Goal: Find contact information: Find contact information

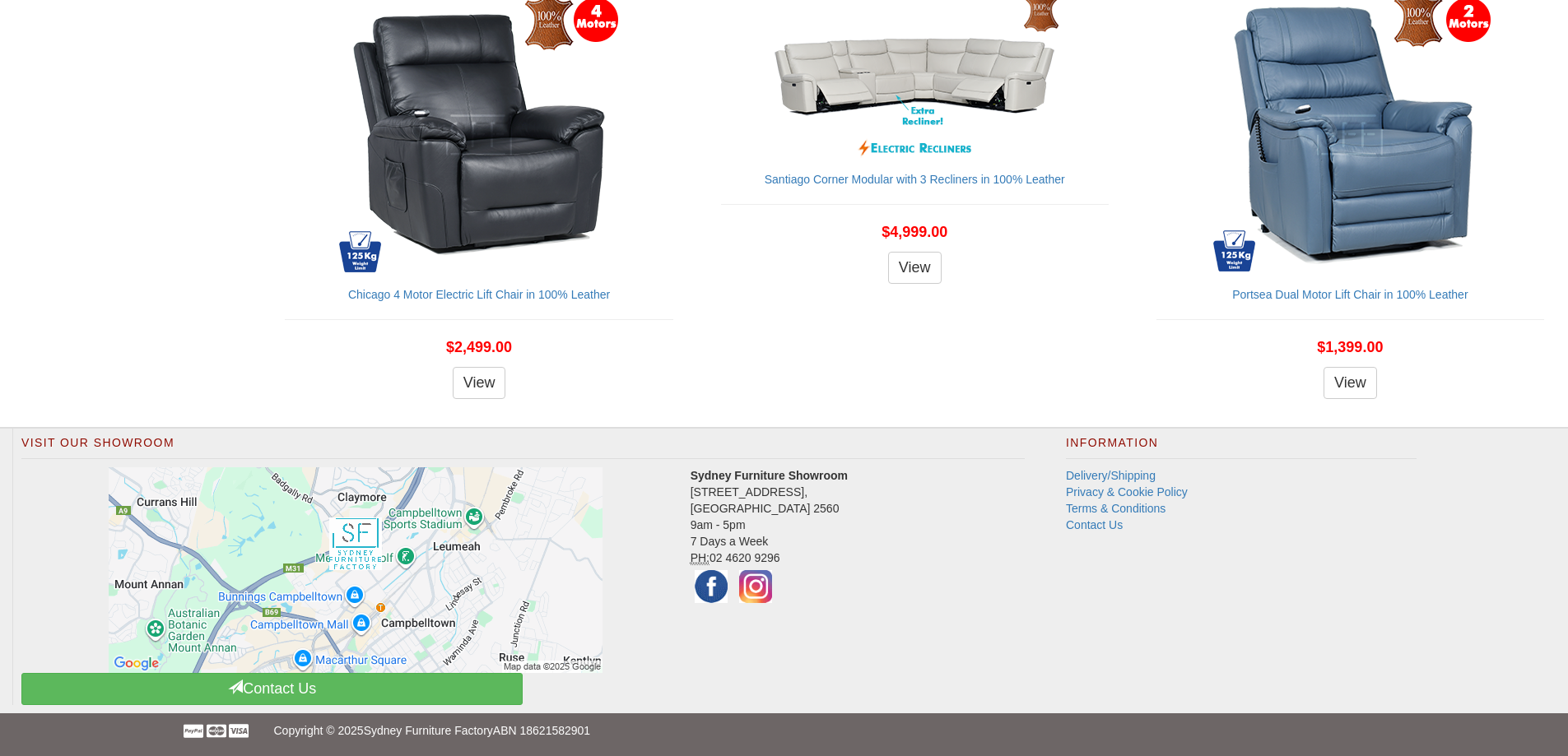
scroll to position [1946, 0]
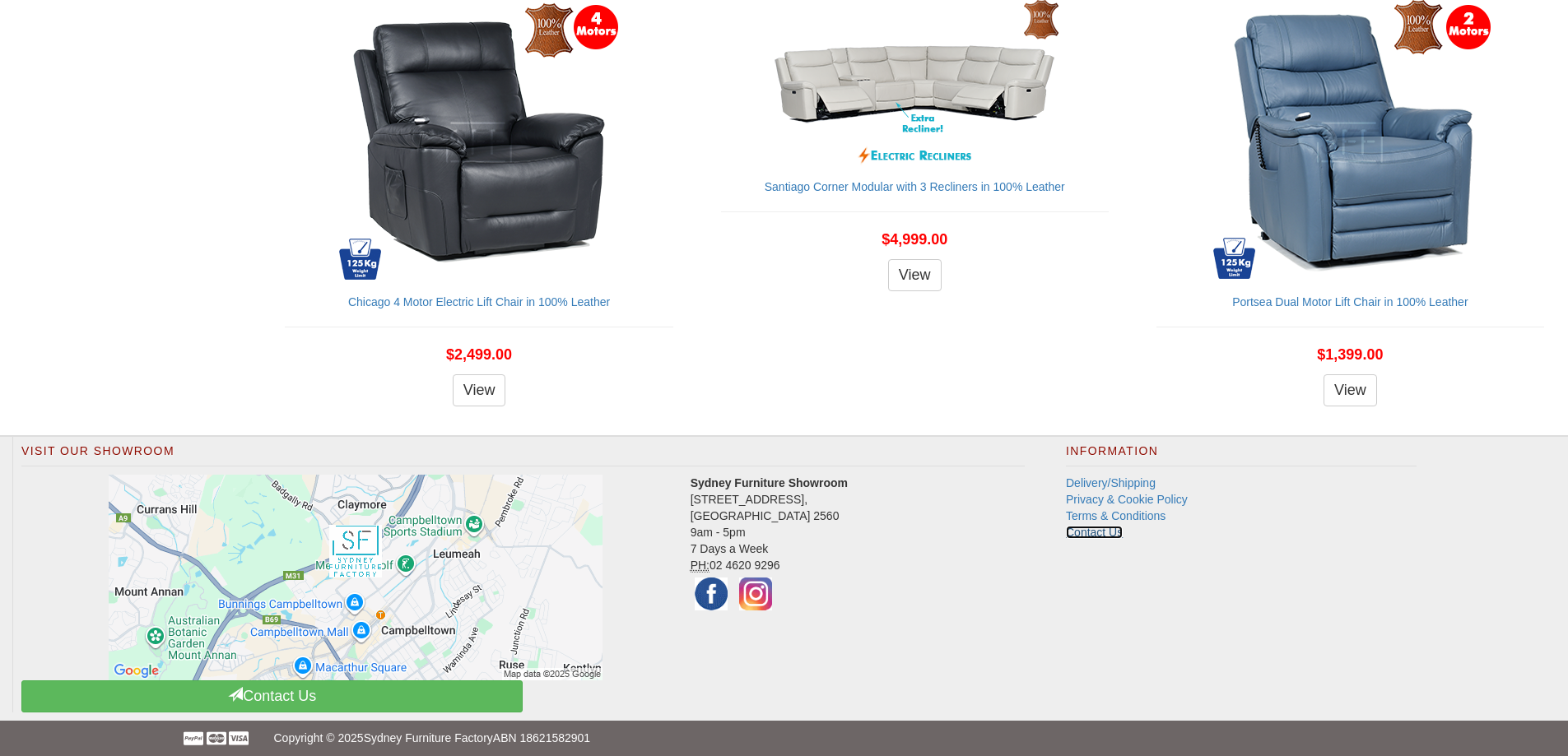
click at [1077, 537] on link "Contact Us" at bounding box center [1094, 533] width 57 height 13
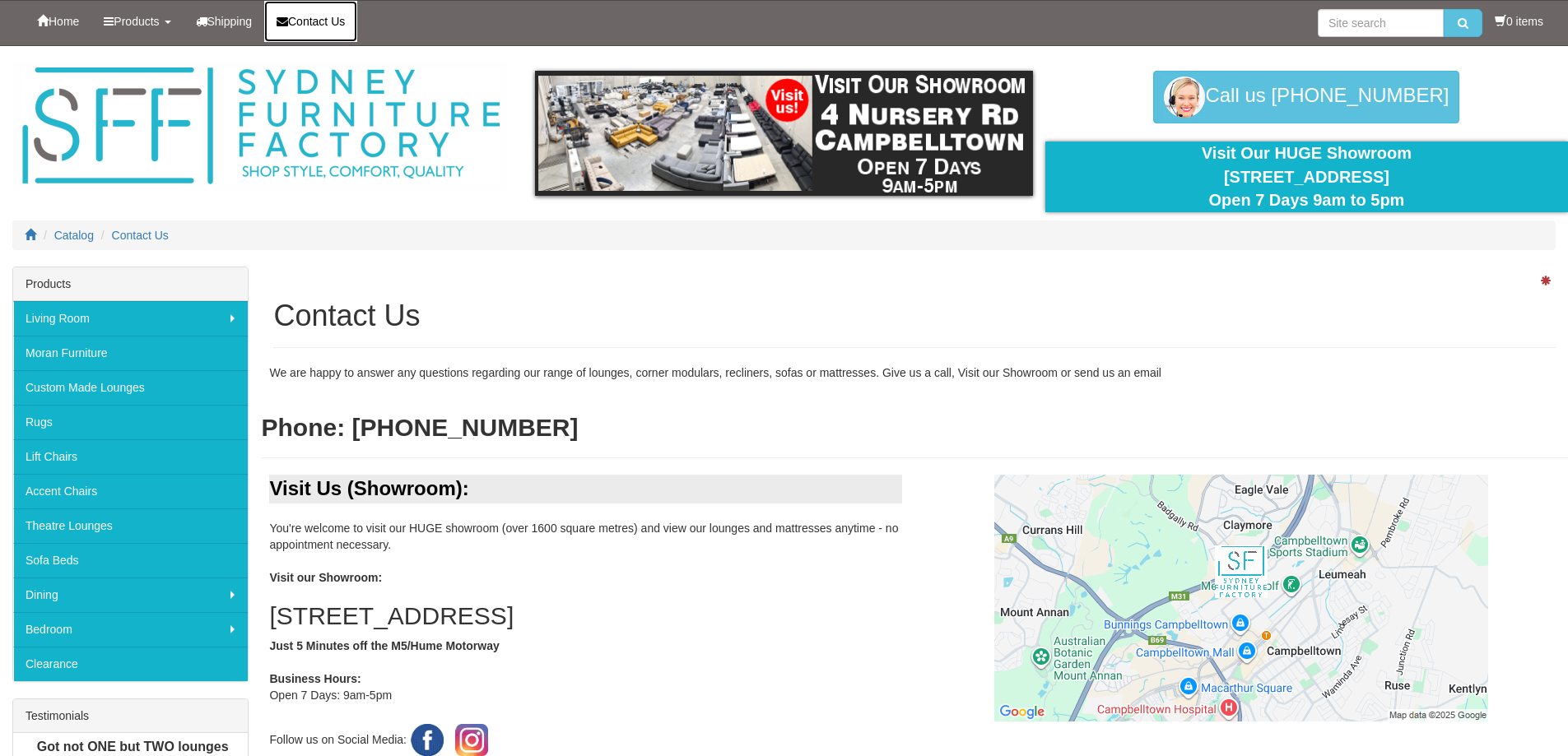
click at [309, 27] on span "Contact Us" at bounding box center [316, 21] width 57 height 13
click at [344, 12] on link "Contact Us" at bounding box center [310, 21] width 93 height 41
click at [1271, 435] on h2 "Phone: [PHONE_NUMBER]" at bounding box center [914, 427] width 1307 height 27
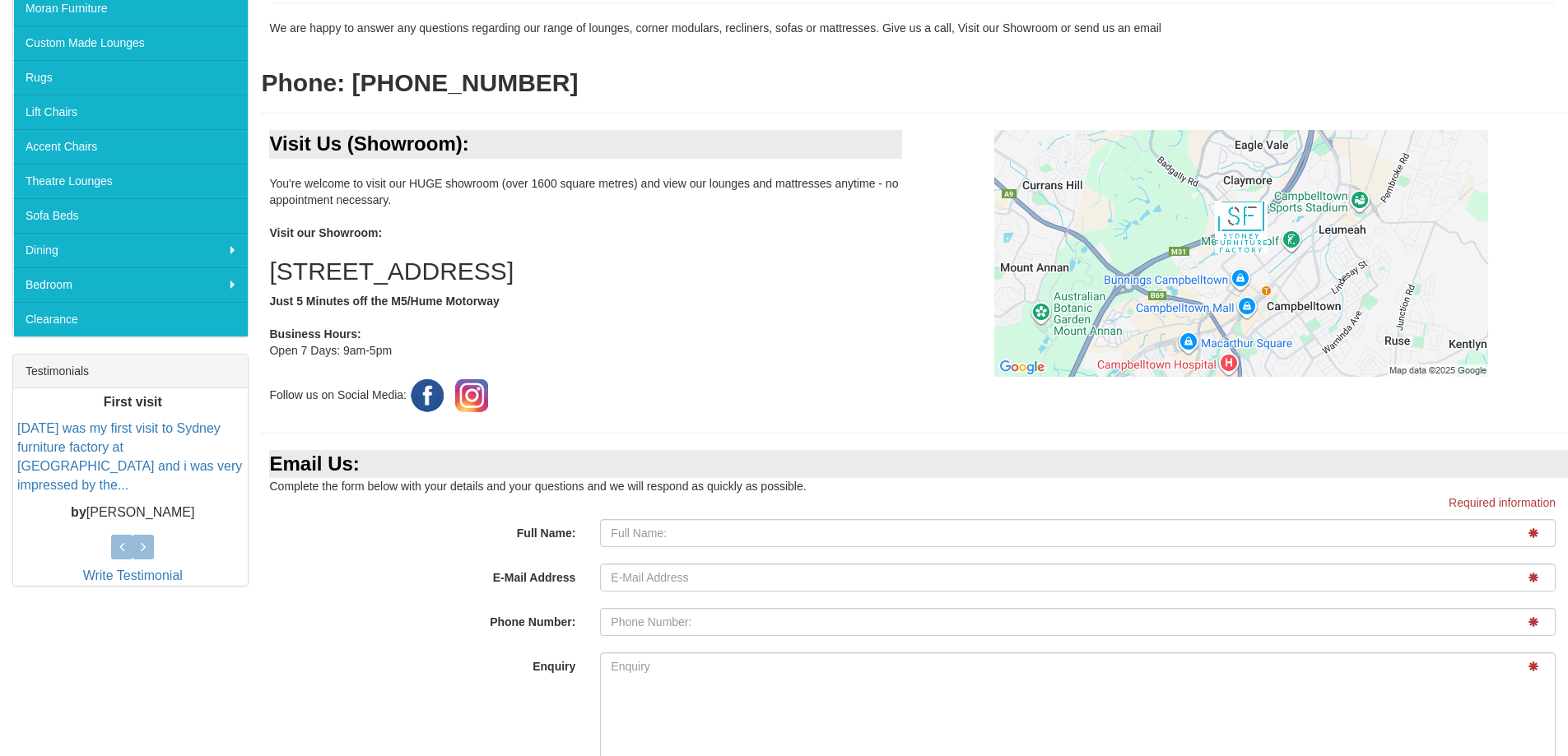
scroll to position [576, 0]
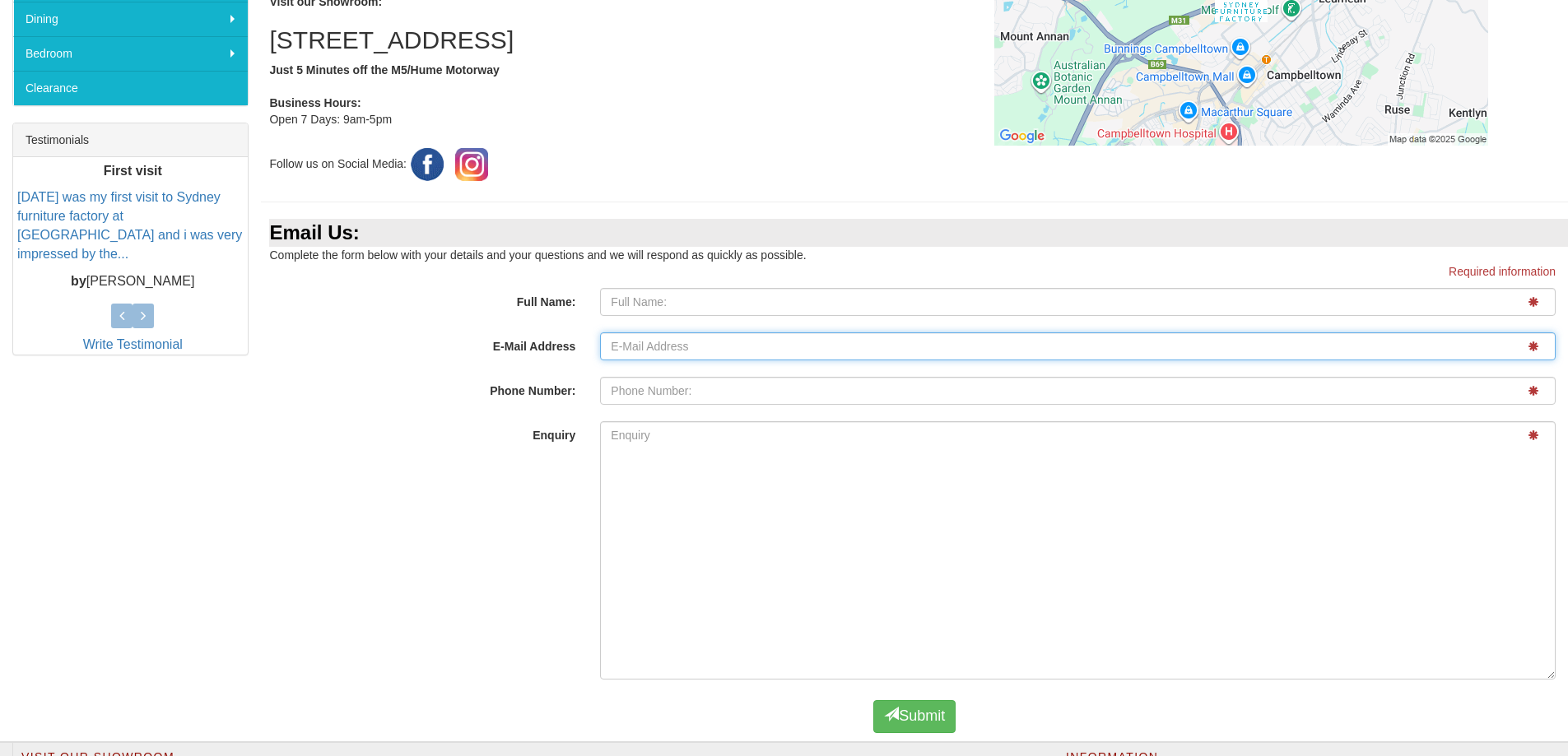
click at [795, 358] on input "E-Mail Address" at bounding box center [1077, 347] width 955 height 28
click at [484, 378] on label "Phone Number:" at bounding box center [424, 388] width 327 height 22
click at [600, 361] on input "E-Mail Address" at bounding box center [1077, 347] width 955 height 28
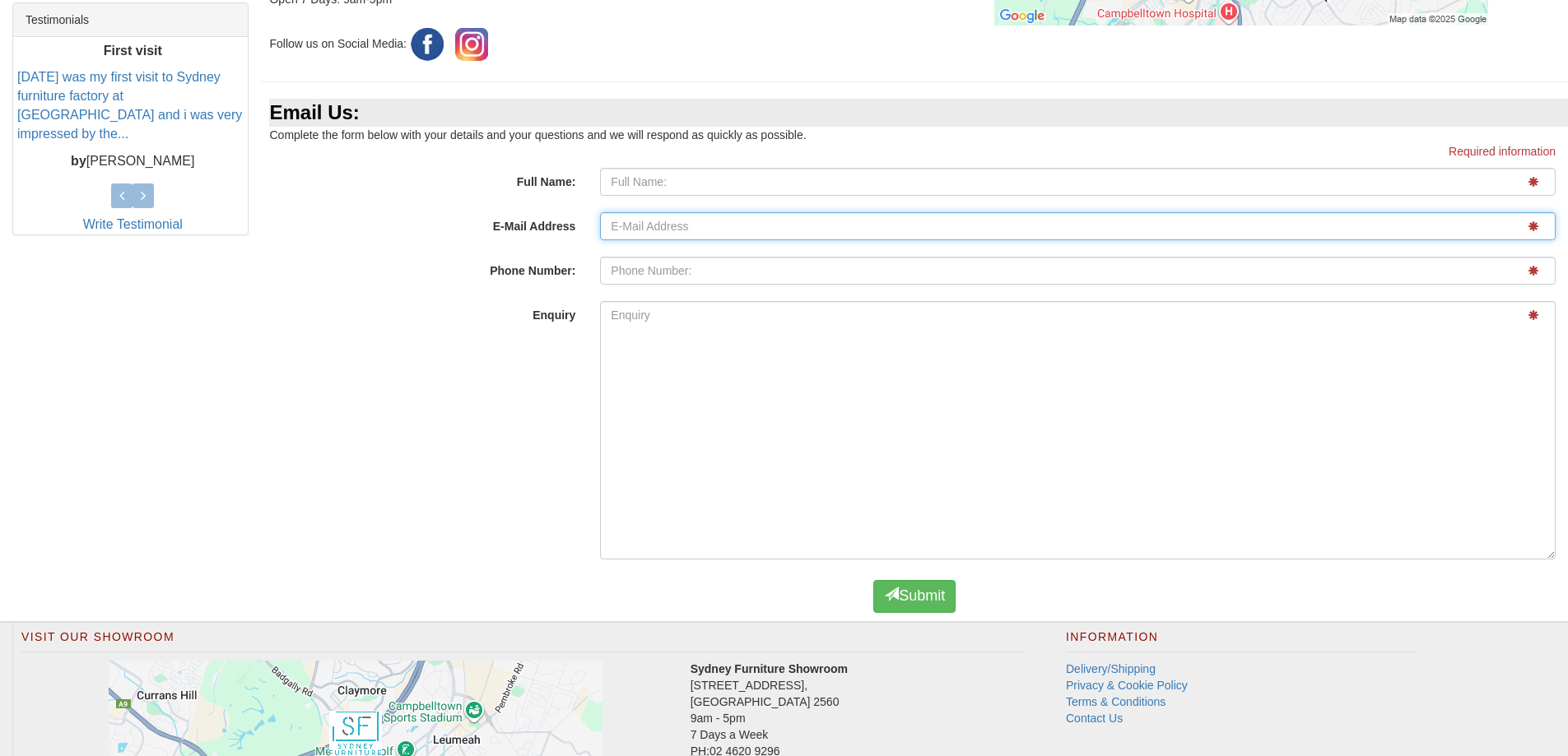
scroll to position [889, 0]
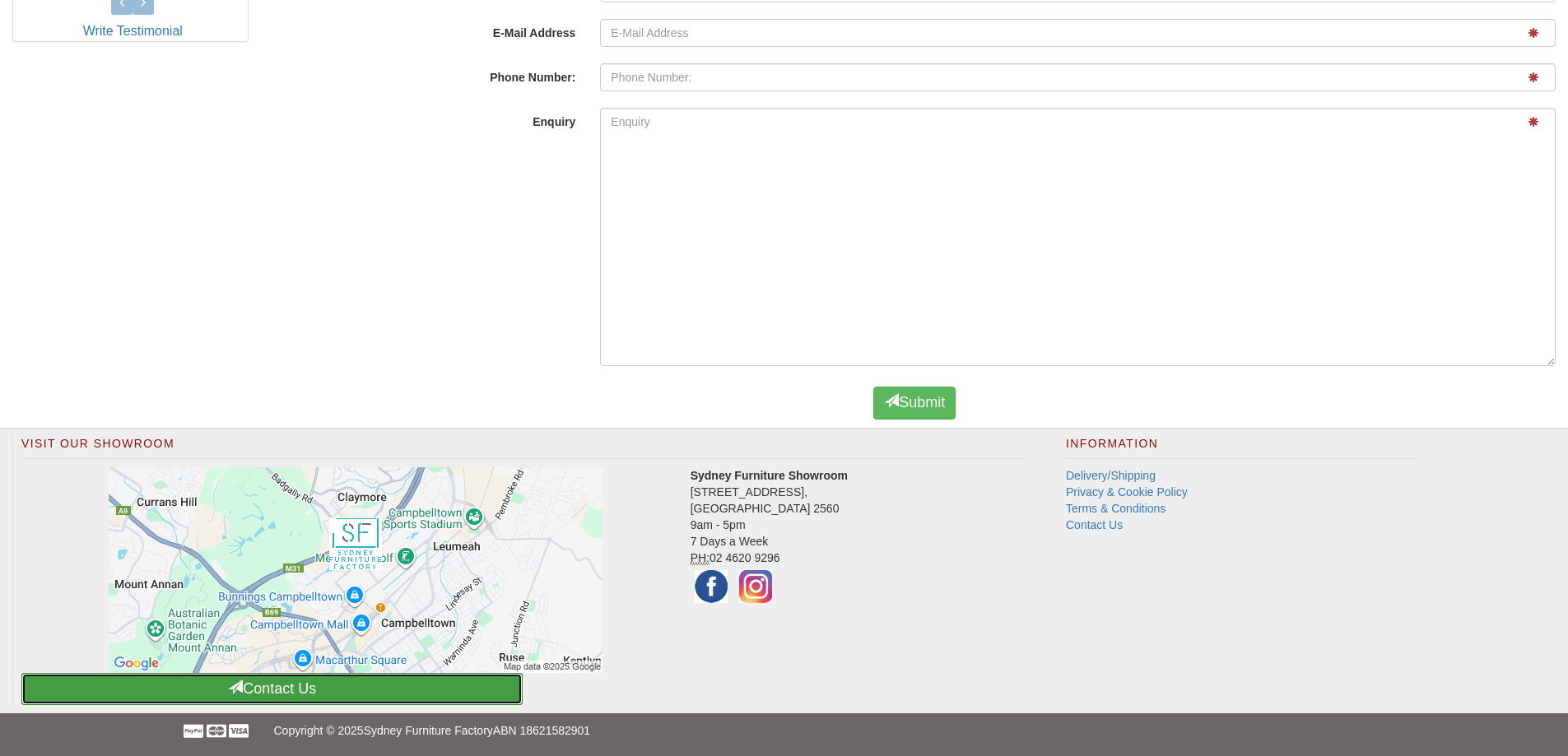
click at [341, 689] on link "Contact Us" at bounding box center [272, 688] width 502 height 32
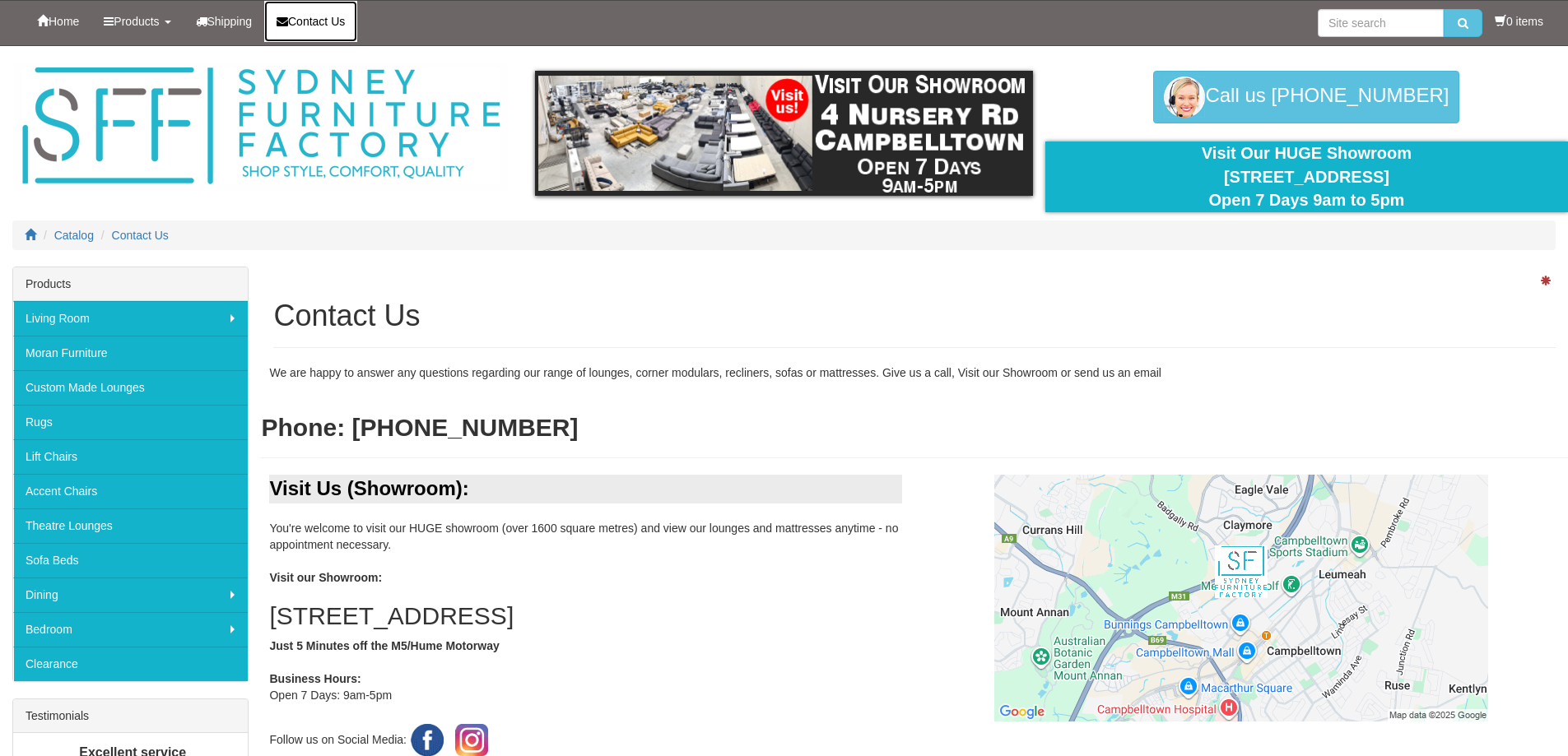
click at [298, 30] on link "Contact Us" at bounding box center [310, 21] width 93 height 41
drag, startPoint x: 0, startPoint y: 0, endPoint x: 298, endPoint y: 30, distance: 299.5
click at [298, 30] on link "Contact Us" at bounding box center [310, 21] width 93 height 41
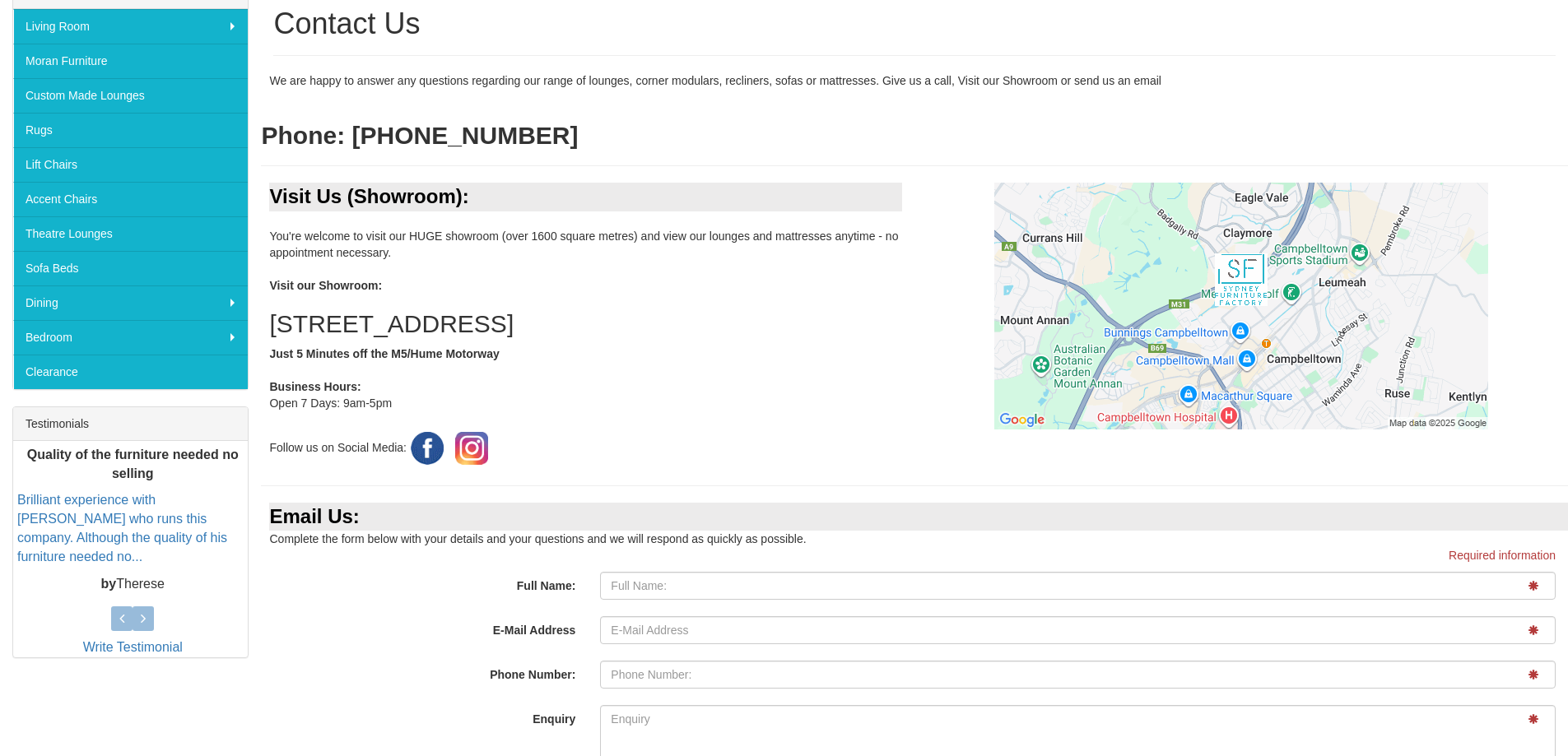
scroll to position [658, 0]
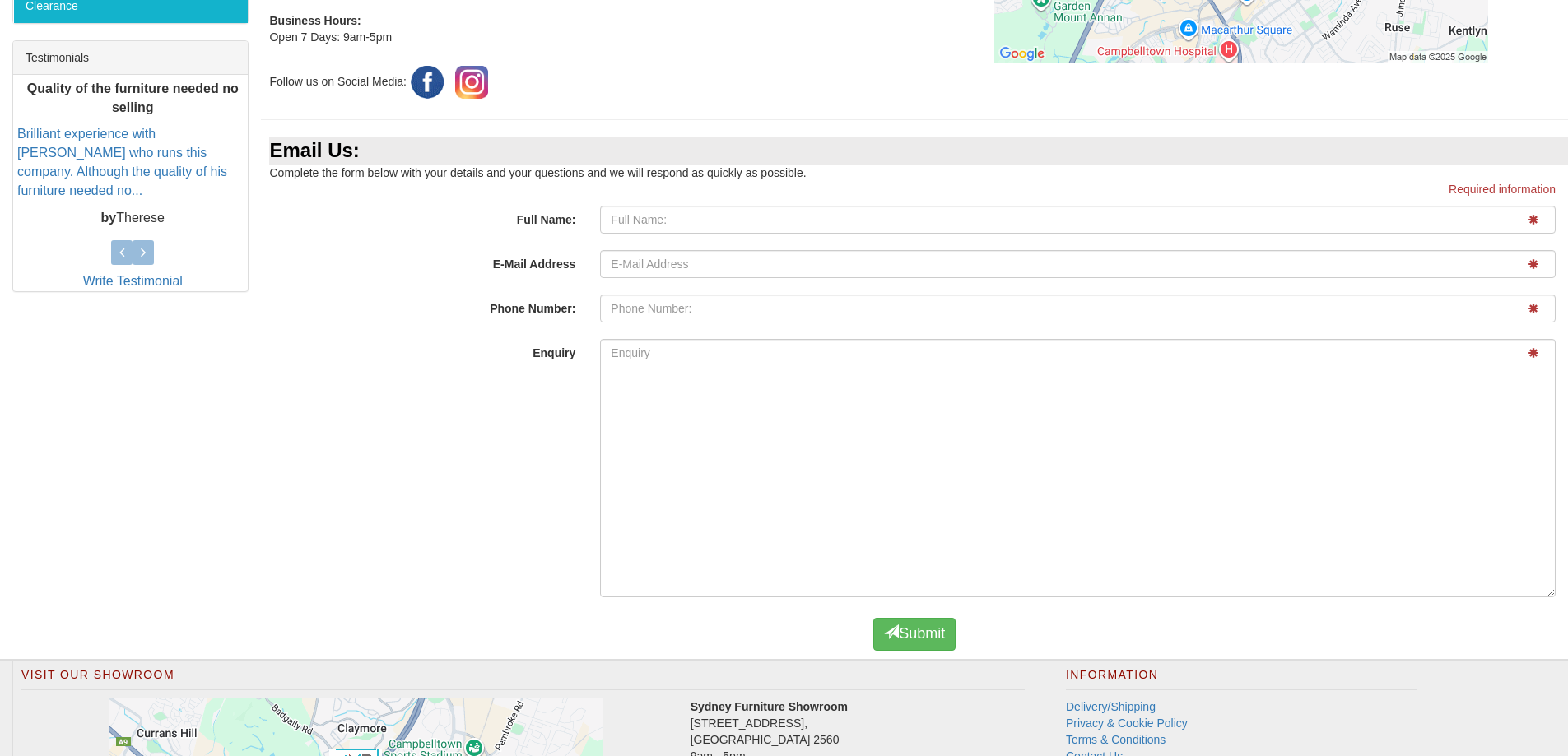
click at [157, 241] on div at bounding box center [133, 250] width 231 height 21
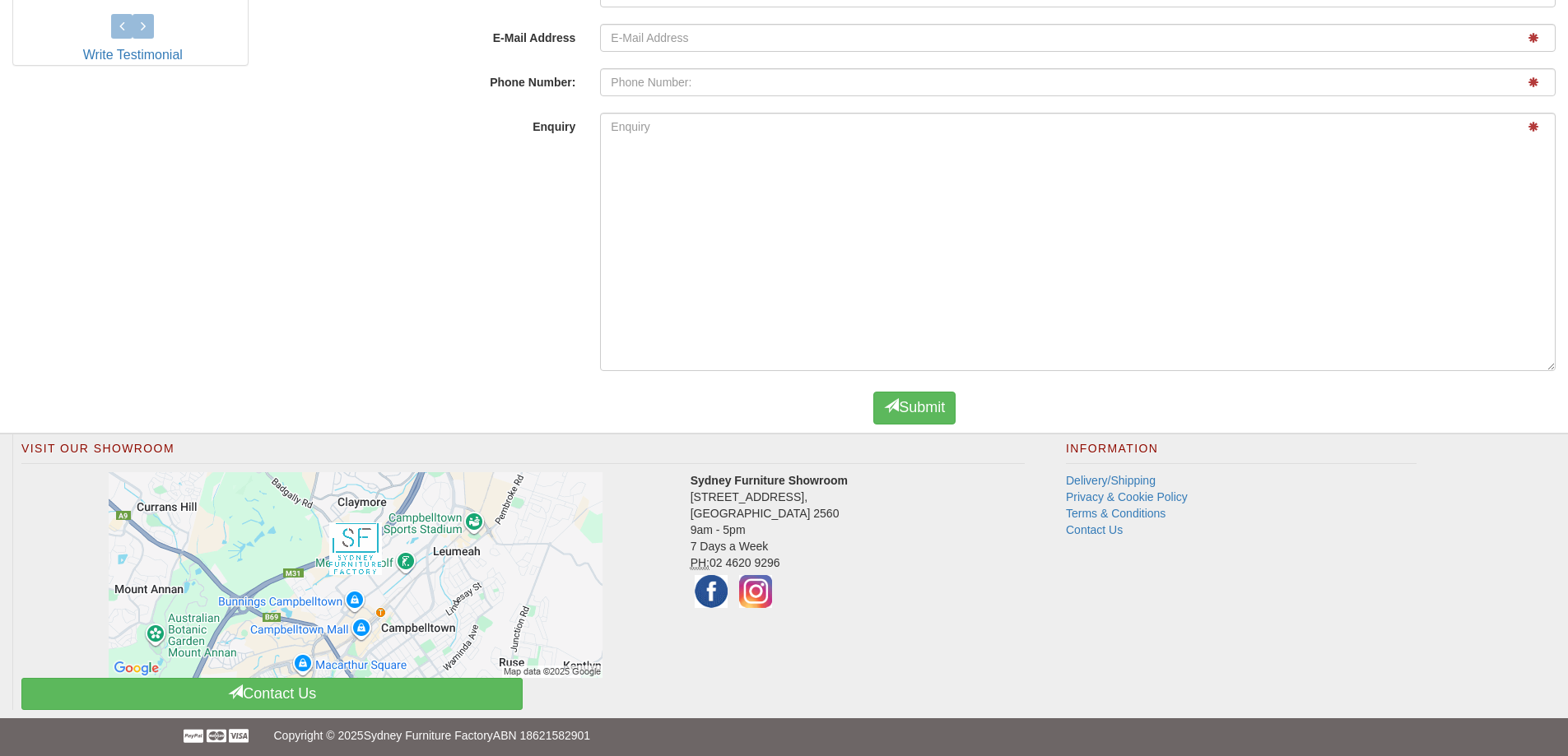
scroll to position [889, 0]
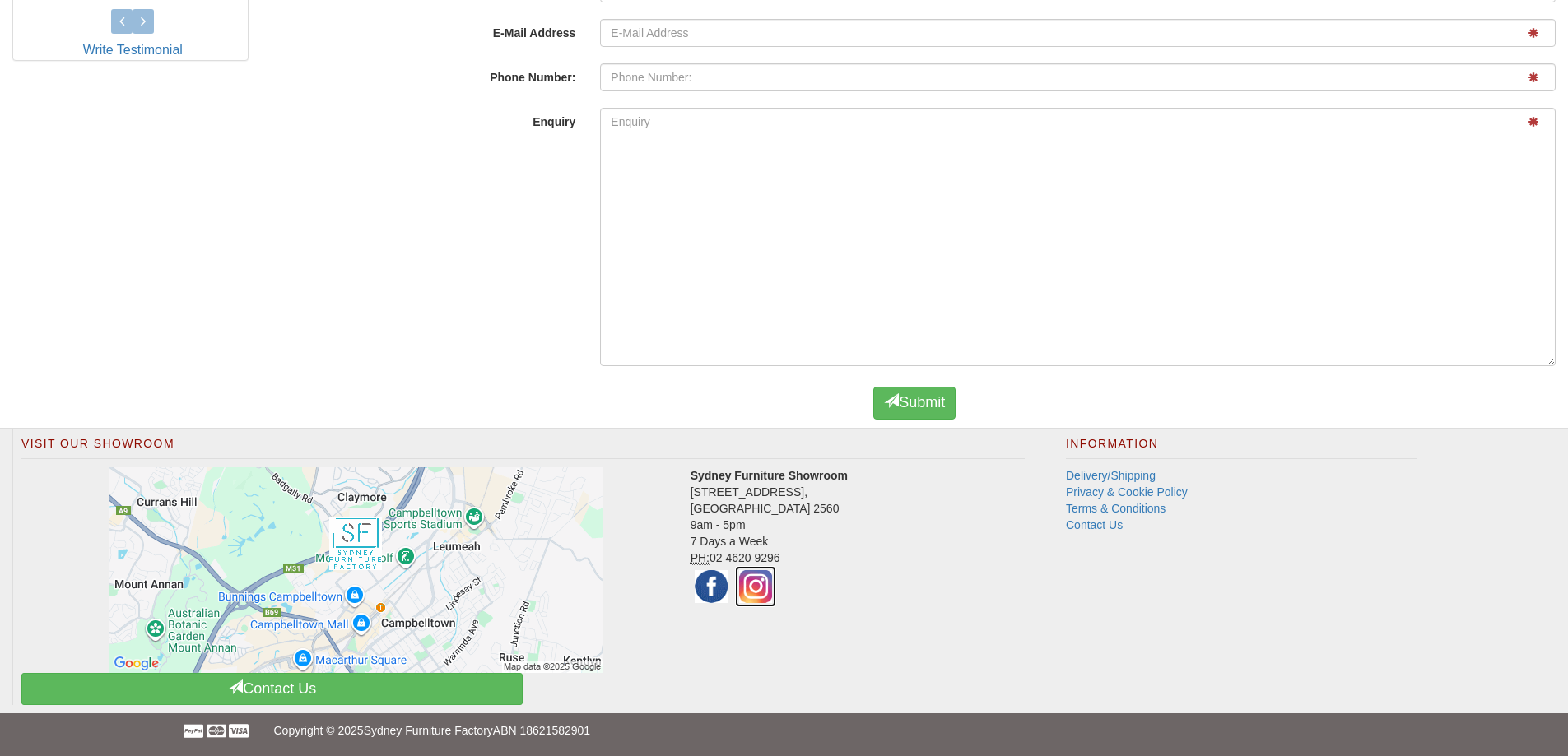
click at [764, 582] on img at bounding box center [755, 586] width 41 height 41
